Goal: Task Accomplishment & Management: Manage account settings

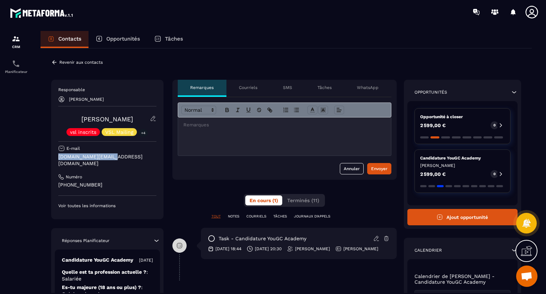
drag, startPoint x: 113, startPoint y: 156, endPoint x: 57, endPoint y: 155, distance: 55.8
click at [57, 155] on div "Responsable [PERSON_NAME] [PERSON_NAME] vsl inscrits VSL Mailing +4 E-mail [DOM…" at bounding box center [107, 149] width 112 height 139
copy p "[DOMAIN_NAME][EMAIL_ADDRESS][DOMAIN_NAME]"
click at [54, 59] on icon at bounding box center [54, 62] width 6 height 6
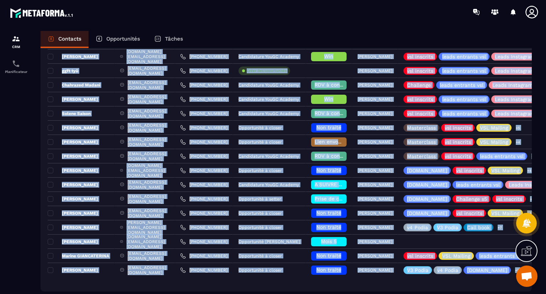
scroll to position [423, 0]
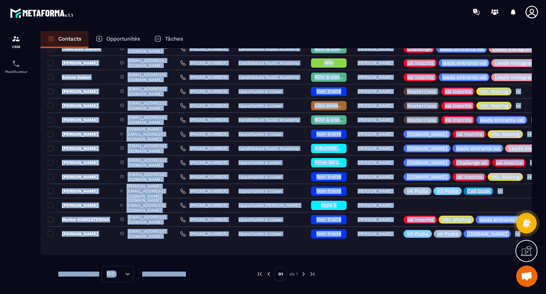
drag, startPoint x: 213, startPoint y: 99, endPoint x: 222, endPoint y: 296, distance: 197.1
click at [222, 293] on html "CRM Planificateur Contacts Opportunités Tâches Ajout de contact 38 Contacts Plu…" at bounding box center [273, 147] width 546 height 294
click at [36, 258] on div "Contacts Opportunités Tâches Ajout de contact 38 Contacts Plus de filtre [PERSO…" at bounding box center [285, 169] width 505 height 276
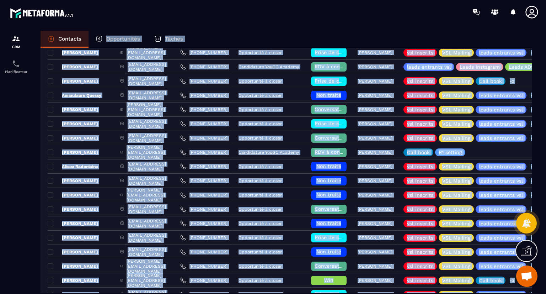
scroll to position [0, 0]
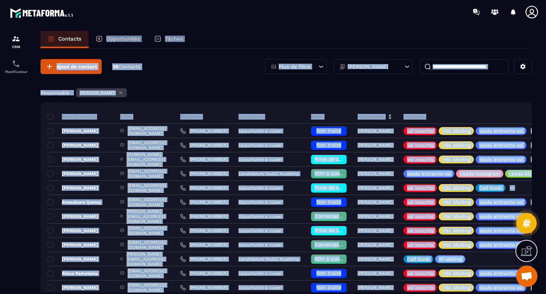
drag, startPoint x: 101, startPoint y: 266, endPoint x: 97, endPoint y: 32, distance: 233.6
click at [97, 32] on div "Contacts Opportunités Tâches Ajout de contact 38 Contacts Plus de filtre [PERSO…" at bounding box center [285, 169] width 505 height 276
click at [223, 89] on div "Responsable : [PERSON_NAME]" at bounding box center [286, 93] width 491 height 11
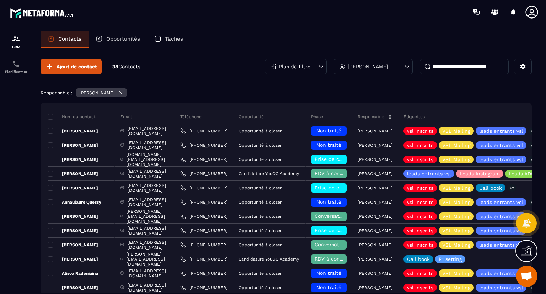
click at [456, 64] on input at bounding box center [464, 66] width 89 height 15
type input "******"
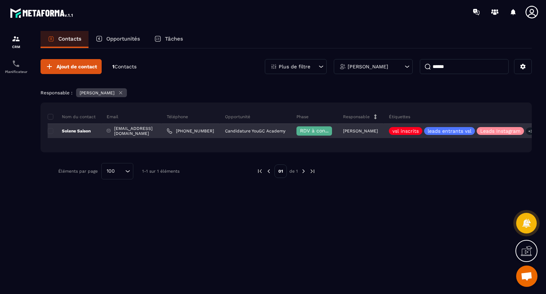
click at [68, 129] on p "Solene Saison" at bounding box center [69, 131] width 43 height 6
